Goal: Transaction & Acquisition: Purchase product/service

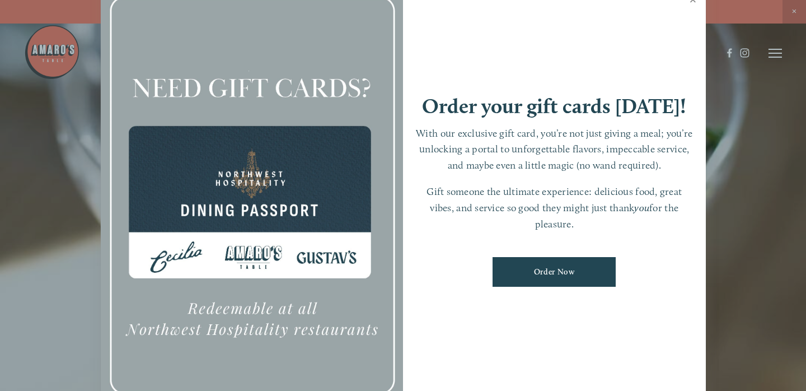
click at [690, 4] on link "Close" at bounding box center [693, 0] width 22 height 31
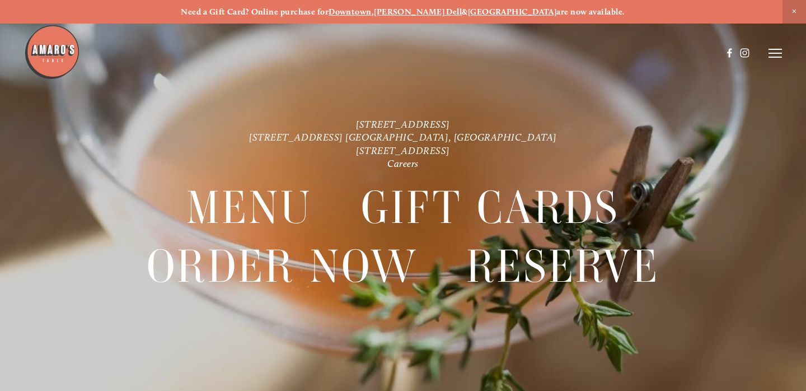
click at [440, 12] on strong "[PERSON_NAME] Dell" at bounding box center [418, 12] width 88 height 10
click at [789, 49] on div at bounding box center [403, 195] width 806 height 391
click at [785, 53] on div at bounding box center [403, 195] width 806 height 391
click at [781, 54] on icon at bounding box center [774, 53] width 13 height 10
click at [616, 53] on span "Order Now" at bounding box center [613, 53] width 40 height 10
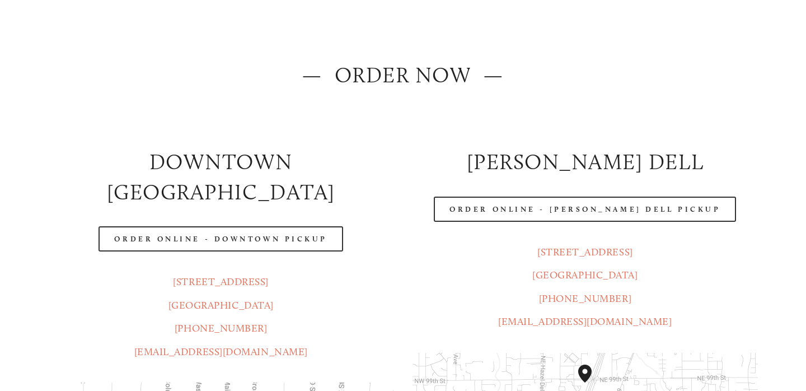
scroll to position [204, 0]
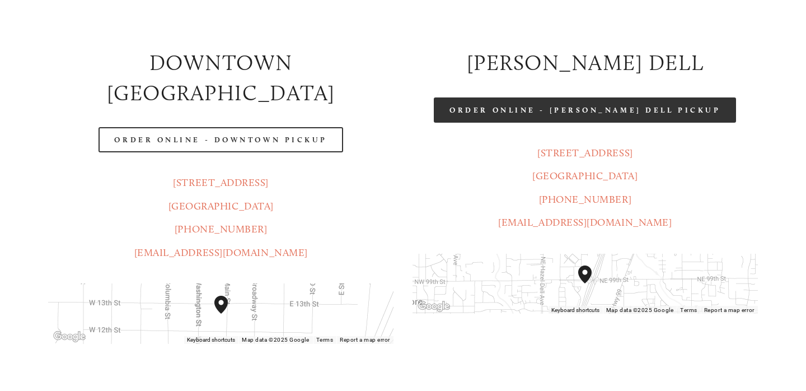
click at [625, 121] on link "Order Online - [PERSON_NAME] Dell Pickup" at bounding box center [585, 109] width 302 height 25
